Goal: Find specific fact: Find specific fact

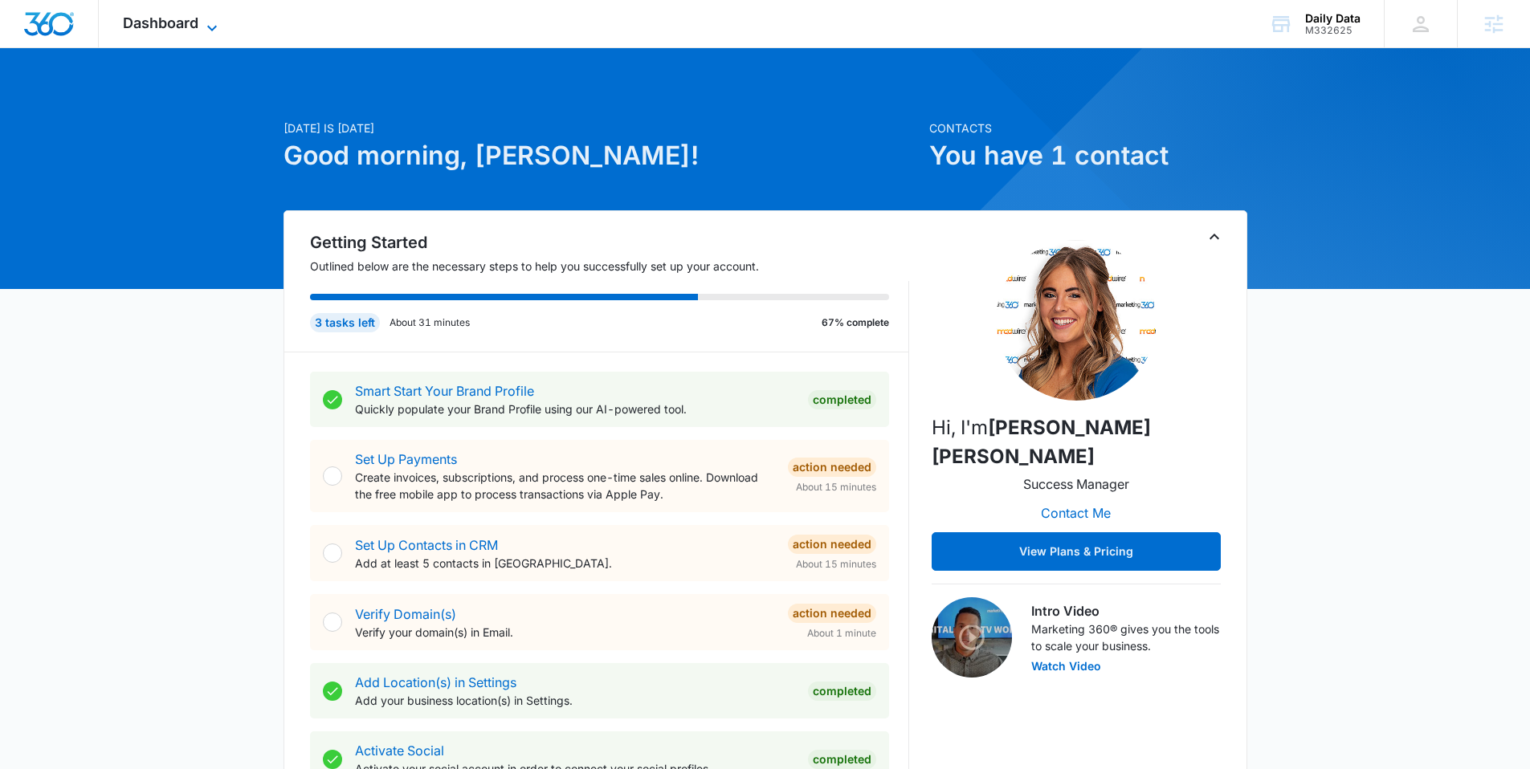
click at [159, 22] on span "Dashboard" at bounding box center [160, 22] width 75 height 17
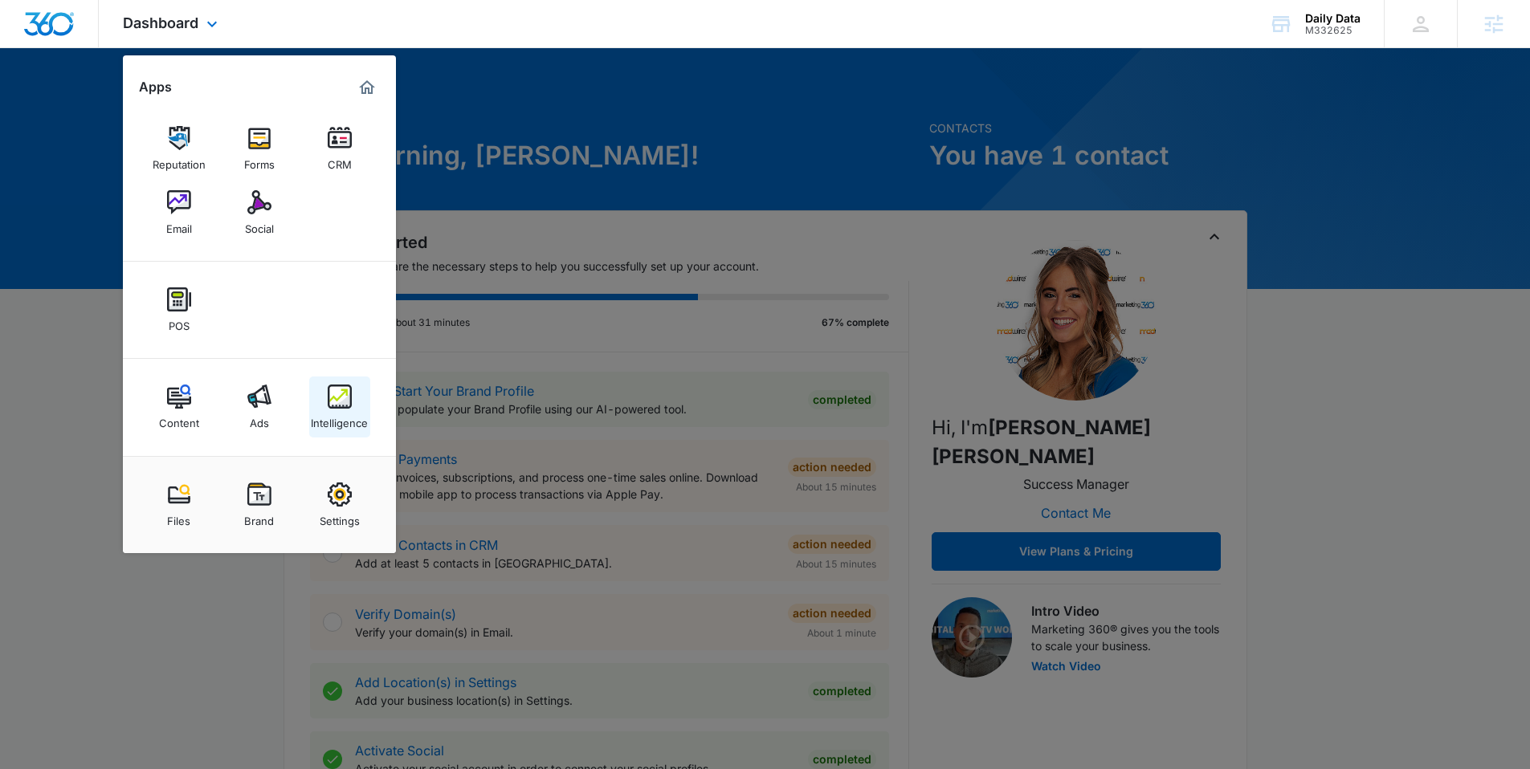
click at [338, 415] on div "Intelligence" at bounding box center [339, 419] width 57 height 21
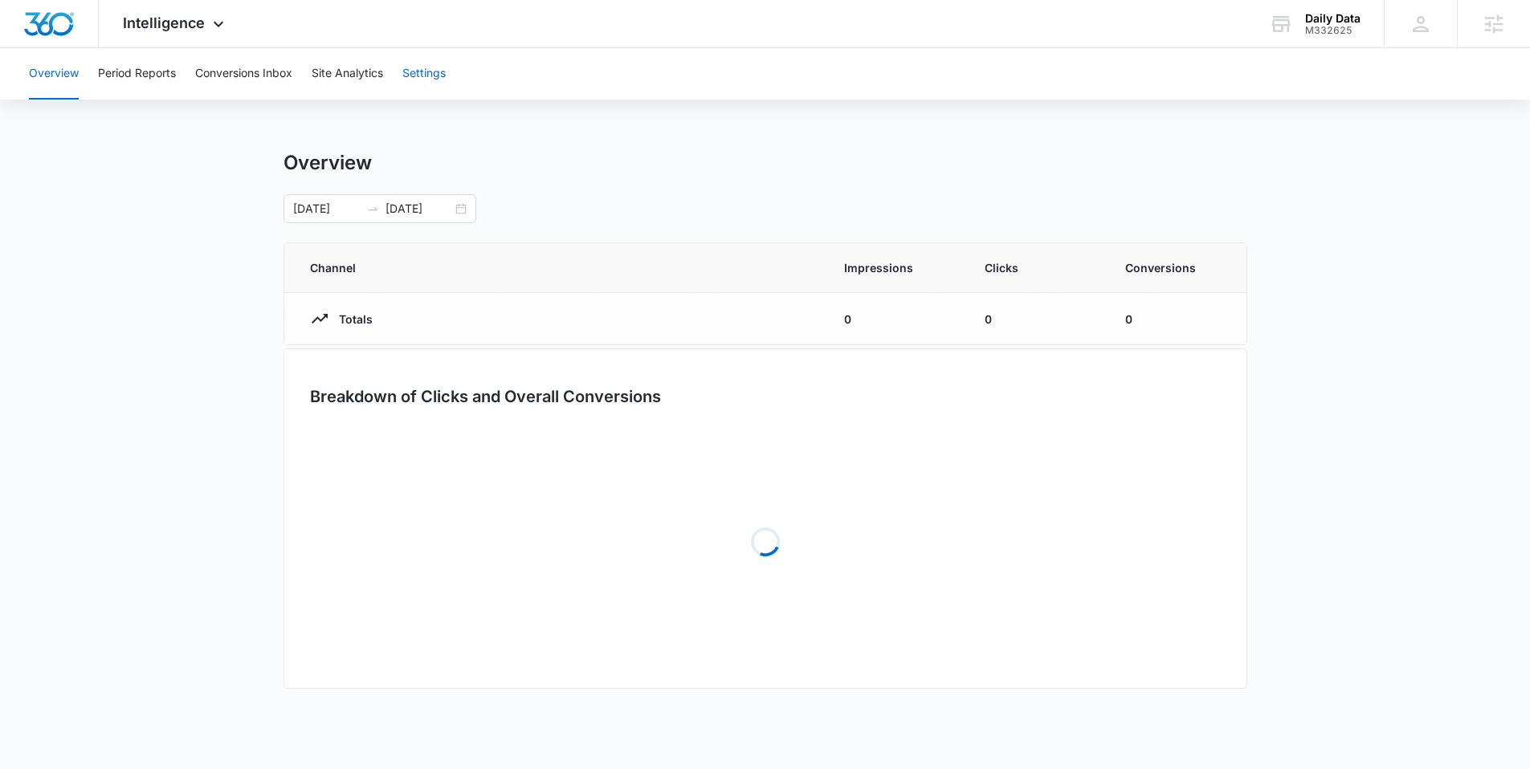
click at [422, 85] on button "Settings" at bounding box center [423, 73] width 43 height 51
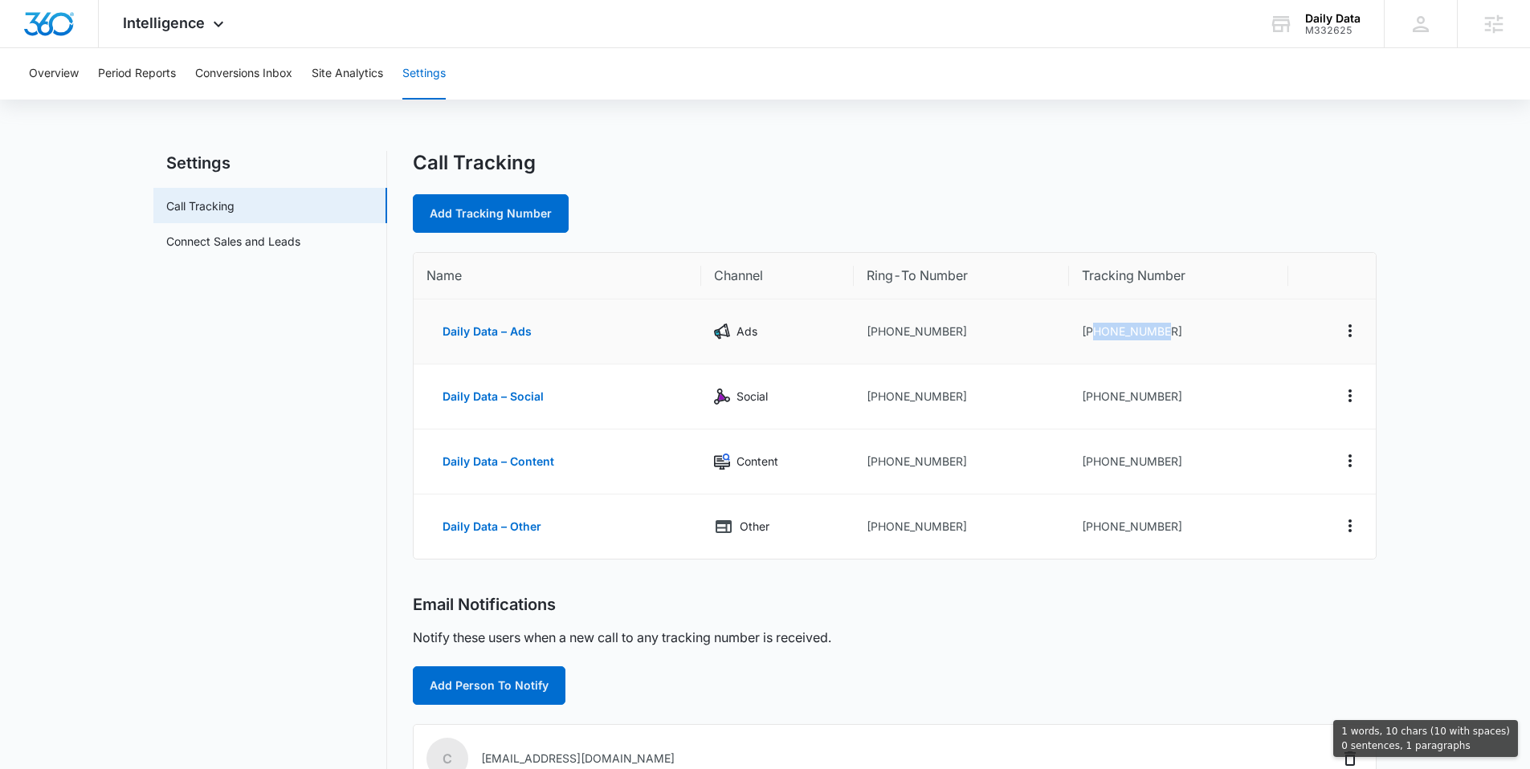
drag, startPoint x: 1173, startPoint y: 336, endPoint x: 1097, endPoint y: 337, distance: 76.3
click at [1097, 337] on td "[PHONE_NUMBER]" at bounding box center [1178, 331] width 219 height 65
copy td "9725321096"
drag, startPoint x: 1180, startPoint y: 332, endPoint x: 1097, endPoint y: 327, distance: 83.7
click at [1097, 327] on td "[PHONE_NUMBER]" at bounding box center [1178, 331] width 219 height 65
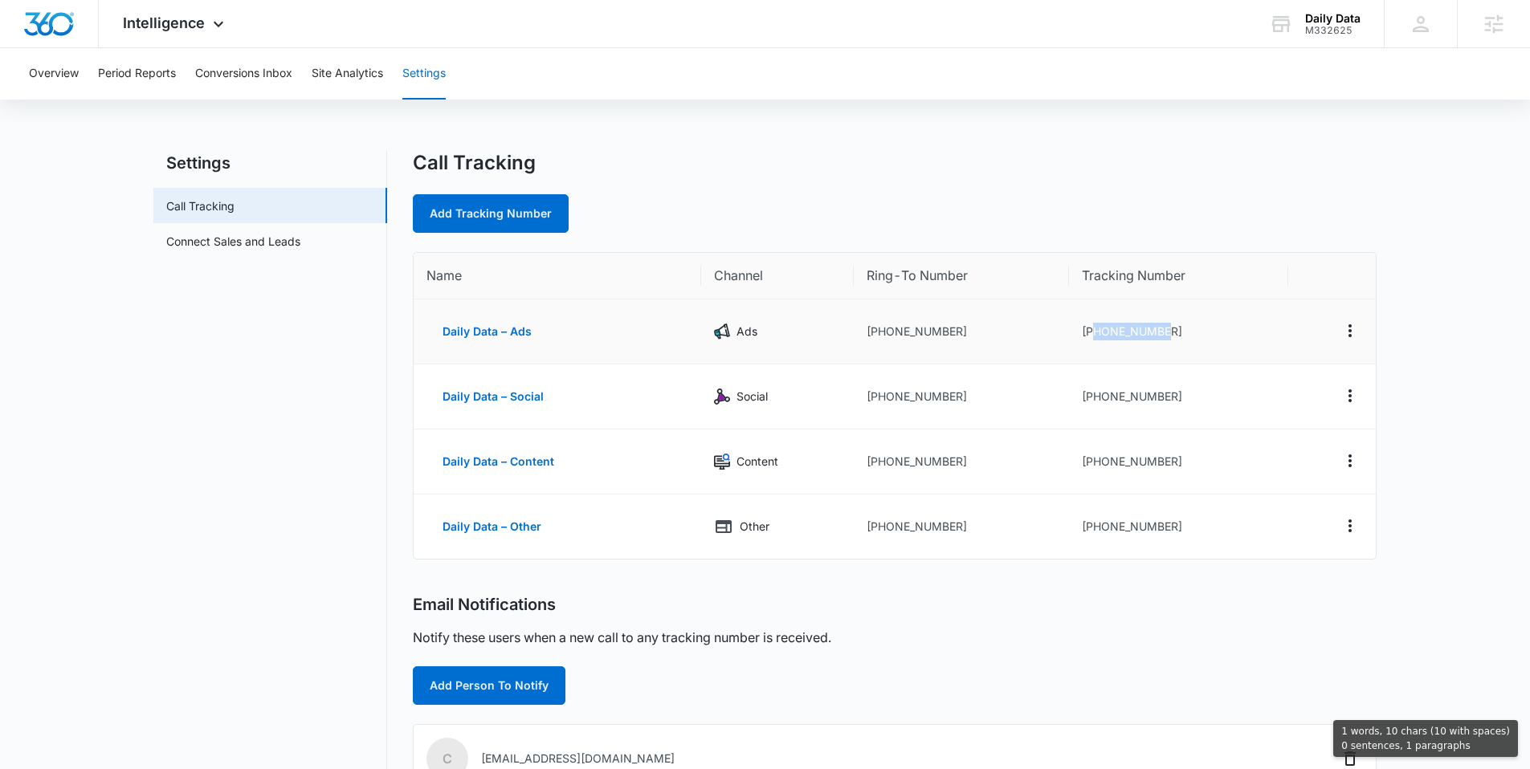
copy td "9725321096"
